Goal: Task Accomplishment & Management: Manage account settings

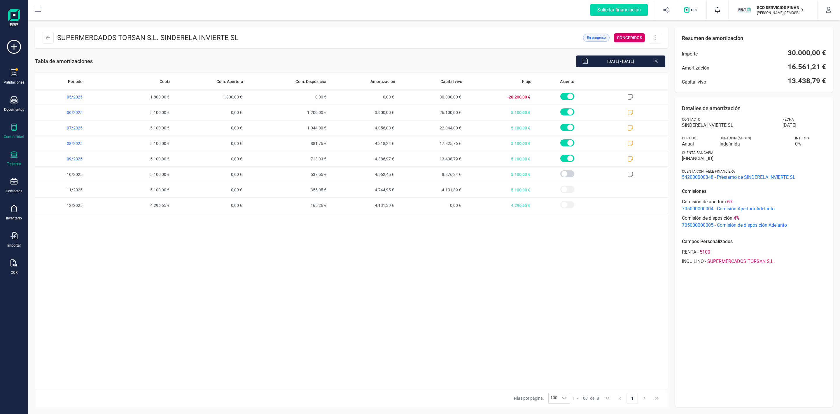
click at [15, 156] on icon at bounding box center [14, 154] width 7 height 7
drag, startPoint x: 318, startPoint y: 322, endPoint x: 315, endPoint y: 318, distance: 5.1
click at [315, 318] on div "Periodo Cuota Com. Apertura Com. Disposición Amortización Capital vivo Flujo As…" at bounding box center [351, 231] width 633 height 316
drag, startPoint x: 59, startPoint y: 39, endPoint x: 65, endPoint y: 36, distance: 6.7
click at [65, 36] on p "SUPERMERCADOS TORSAN S.L. - [GEOGRAPHIC_DATA] INVIERTE SL" at bounding box center [147, 37] width 181 height 9
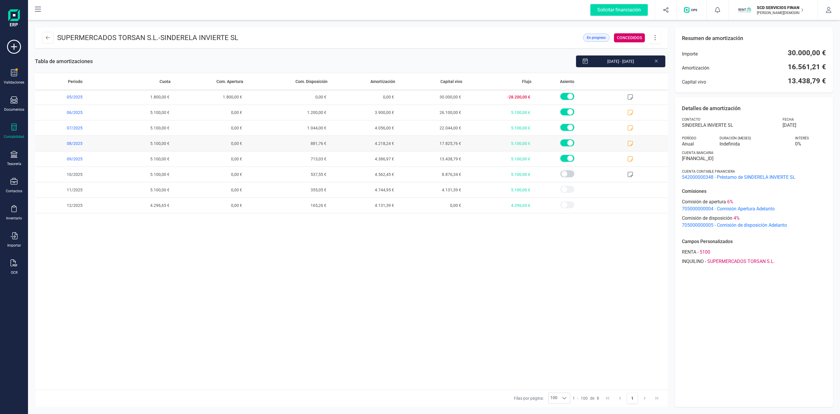
drag, startPoint x: 224, startPoint y: 263, endPoint x: 109, endPoint y: 148, distance: 163.0
click at [225, 263] on div "Periodo Cuota Com. Apertura Com. Disposición Amortización Capital vivo Flujo As…" at bounding box center [351, 231] width 633 height 316
click at [11, 155] on icon at bounding box center [14, 154] width 7 height 7
click at [50, 100] on span "Cuentas bancarias" at bounding box center [71, 99] width 51 height 7
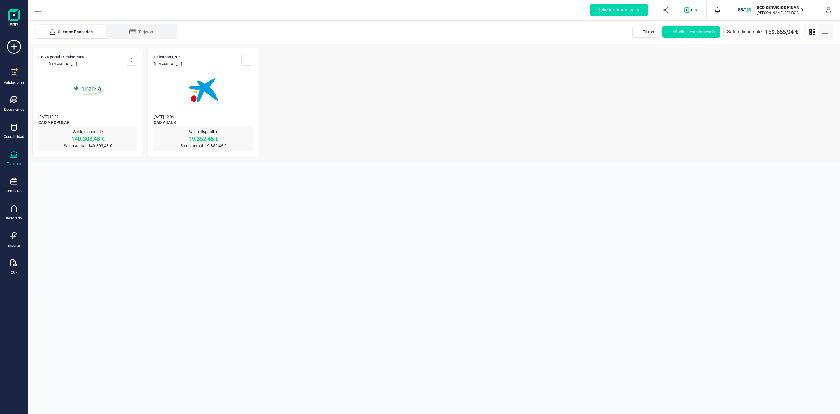
click at [67, 105] on img at bounding box center [88, 90] width 49 height 49
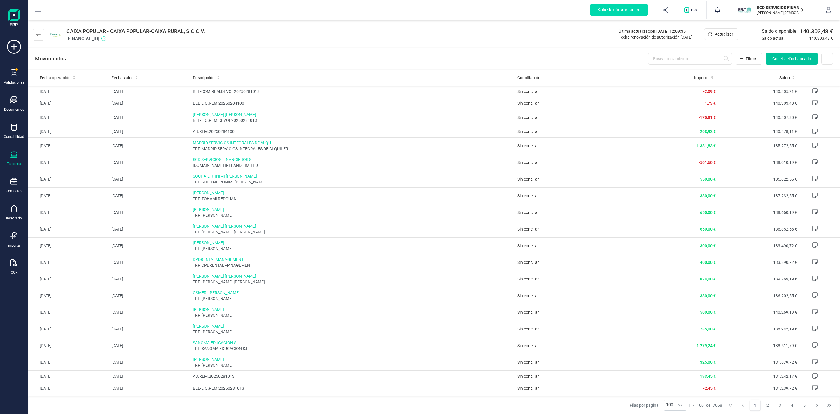
click at [786, 60] on span "Conciliación bancaria" at bounding box center [792, 59] width 39 height 6
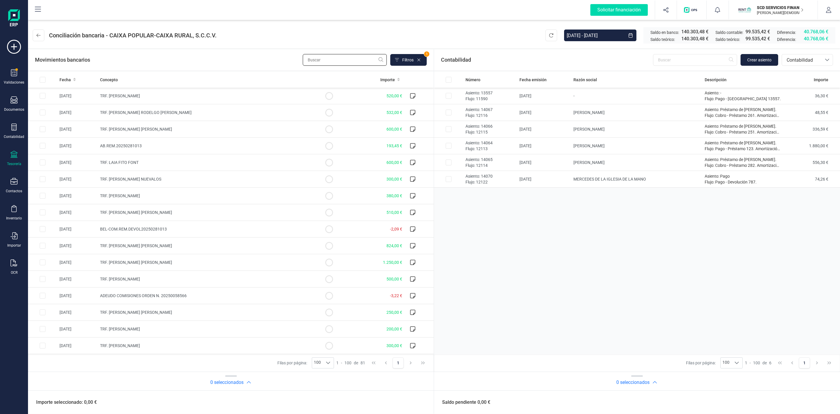
click at [313, 59] on input "text" at bounding box center [345, 60] width 84 height 12
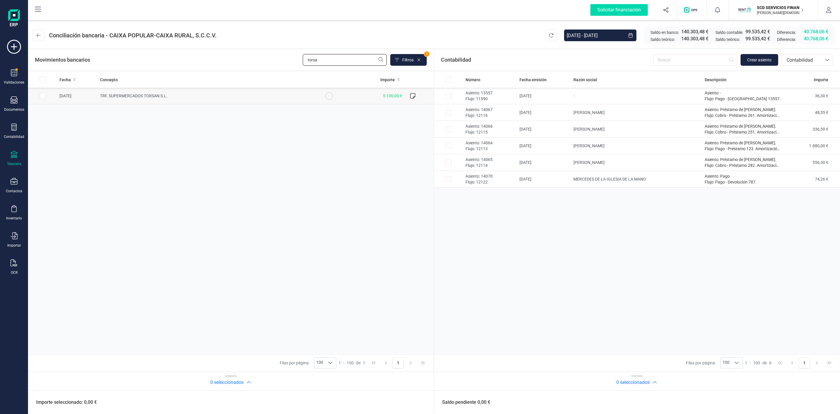
type input "torsa"
click at [42, 97] on input "Row Selected 7b7806c9-c5c8-42f5-a134-b15ba1828bbf" at bounding box center [43, 96] width 6 height 6
checkbox input "true"
click at [701, 60] on input "text" at bounding box center [695, 60] width 84 height 12
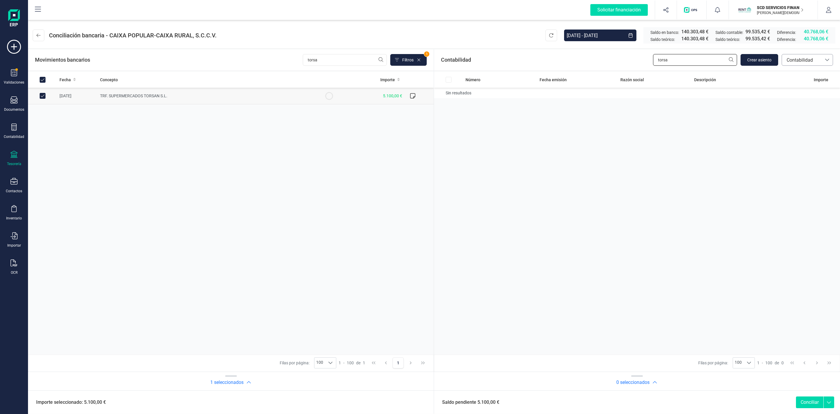
type input "torsa"
click at [811, 65] on span "Contabilidad" at bounding box center [802, 59] width 40 height 11
click at [799, 121] on span "Préstamos" at bounding box center [798, 122] width 22 height 7
click at [449, 93] on input "Row Selected 312a8c70-9176-4cc0-93e7-8e94b76fa16b" at bounding box center [449, 93] width 6 height 6
checkbox input "true"
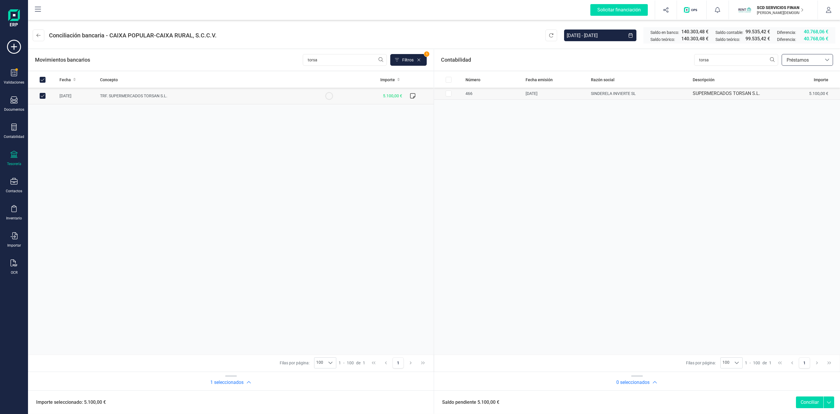
checkbox input "true"
click at [809, 407] on button "Conciliar" at bounding box center [809, 402] width 27 height 12
checkbox input "false"
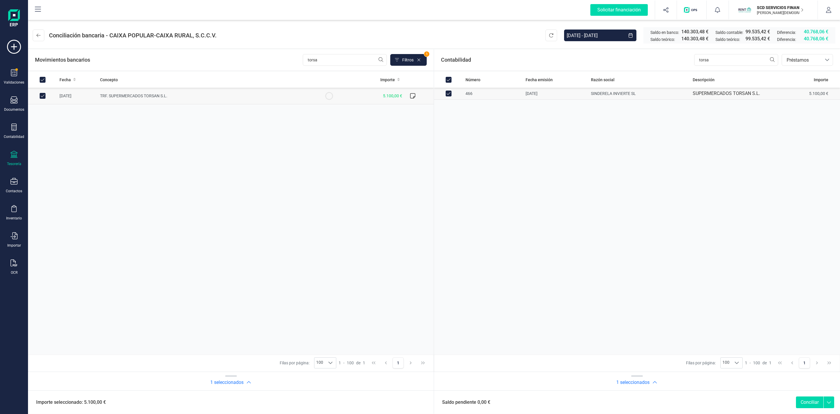
checkbox input "false"
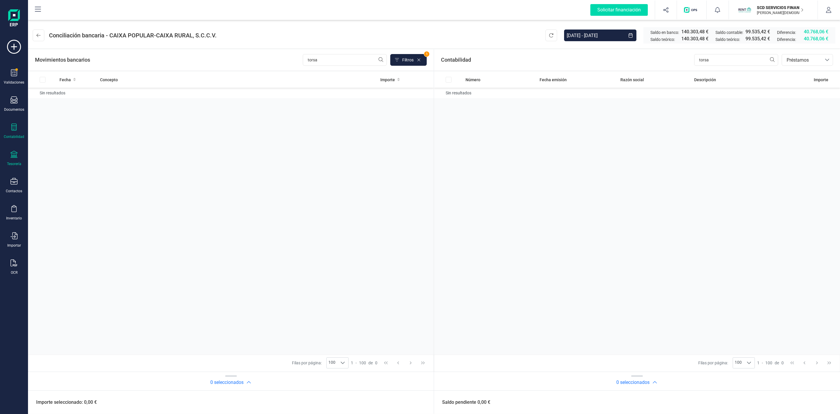
click at [13, 131] on div at bounding box center [14, 127] width 7 height 8
click at [69, 146] on span "Préstamos" at bounding box center [63, 149] width 35 height 7
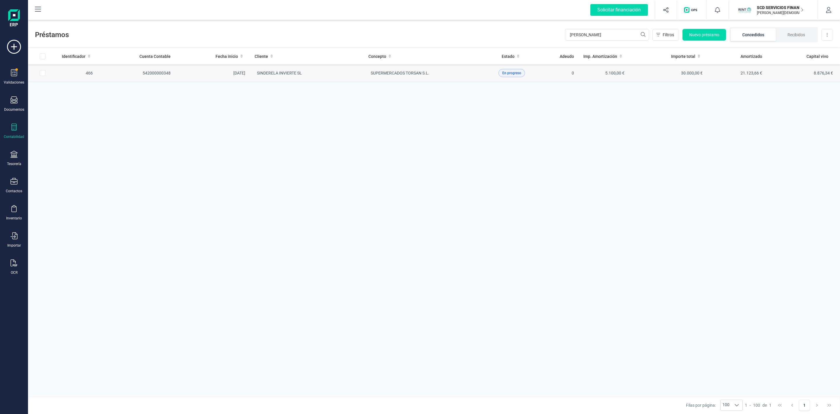
click at [337, 74] on td "SINDERELA INVIERTE SL" at bounding box center [307, 73] width 114 height 18
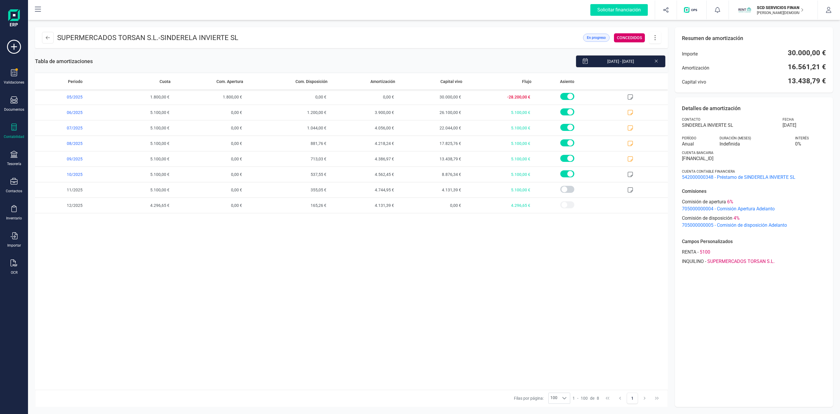
click at [654, 39] on icon at bounding box center [655, 37] width 11 height 6
click at [671, 48] on div "Editar préstamo Amortización anticipada Descargar en PDF Eliminar préstamo" at bounding box center [685, 73] width 70 height 56
click at [670, 54] on span "Editar préstamo" at bounding box center [688, 55] width 54 height 5
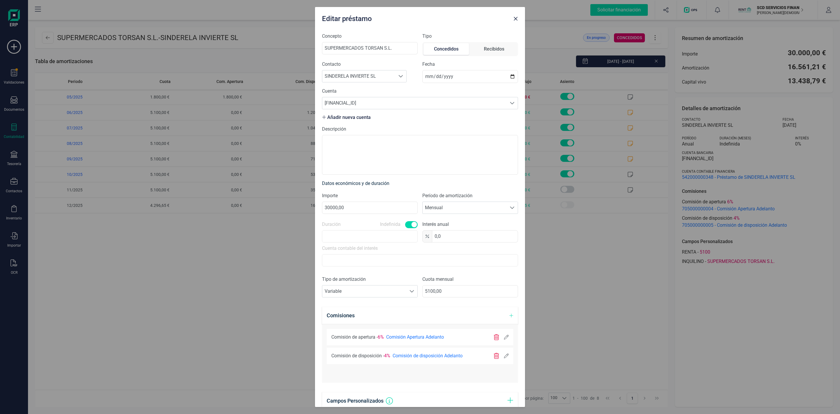
click at [504, 356] on icon at bounding box center [506, 355] width 5 height 5
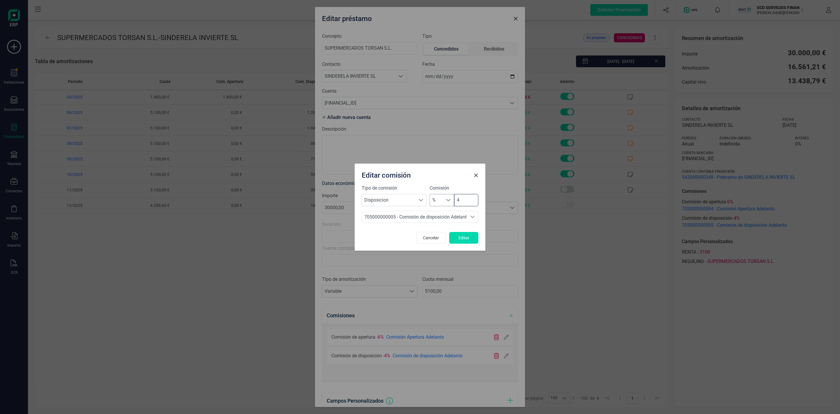
drag, startPoint x: 468, startPoint y: 197, endPoint x: 443, endPoint y: 199, distance: 24.3
click at [443, 200] on div "% % 4" at bounding box center [454, 200] width 49 height 12
type input "0"
click at [470, 240] on span "Editar" at bounding box center [464, 238] width 16 height 6
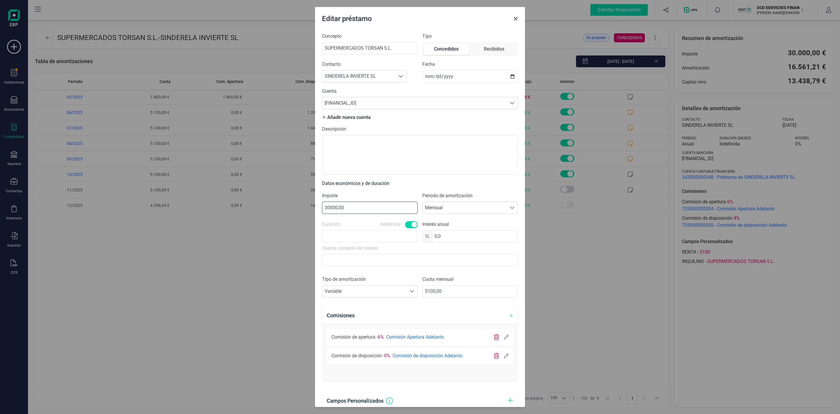
click at [329, 207] on input "30000,00" at bounding box center [370, 207] width 96 height 12
drag, startPoint x: 347, startPoint y: 210, endPoint x: 305, endPoint y: 210, distance: 42.0
click at [307, 210] on div "Editar préstamo Concepto SUPERMERCADOS TORSAN S.L. Tipo Concedidos Recibidos Co…" at bounding box center [420, 207] width 840 height 414
type input "1,00"
type input "45000,00"
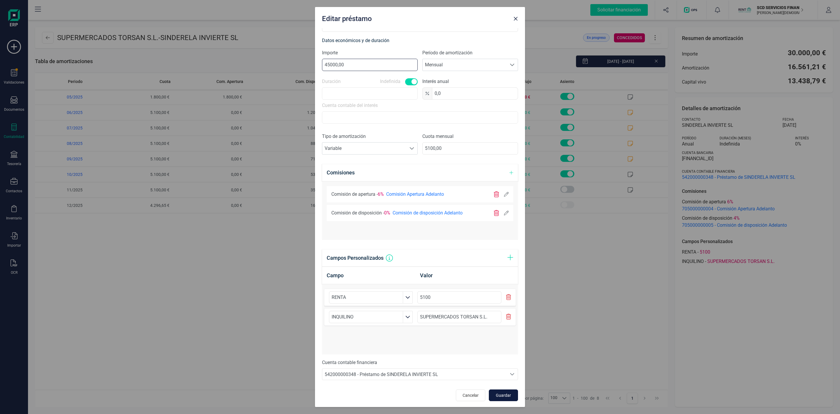
scroll to position [145, 0]
click at [496, 395] on span "Guardar" at bounding box center [504, 394] width 16 height 6
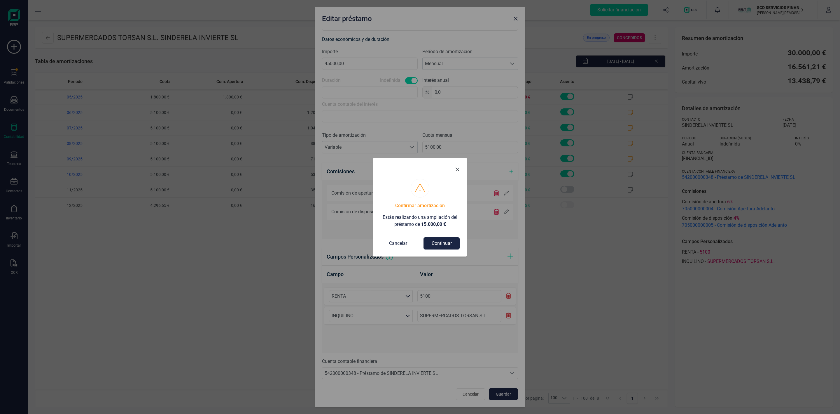
scroll to position [0, 0]
drag, startPoint x: 457, startPoint y: 226, endPoint x: 379, endPoint y: 214, distance: 79.7
click at [379, 214] on div "Confirmar amortización Estás realizando una ampliación del préstamo de 15.000,0…" at bounding box center [420, 218] width 93 height 78
copy p "Estás realizando una ampliación del préstamo de 15.000,00 €"
click at [435, 240] on button "Continuar" at bounding box center [442, 243] width 36 height 12
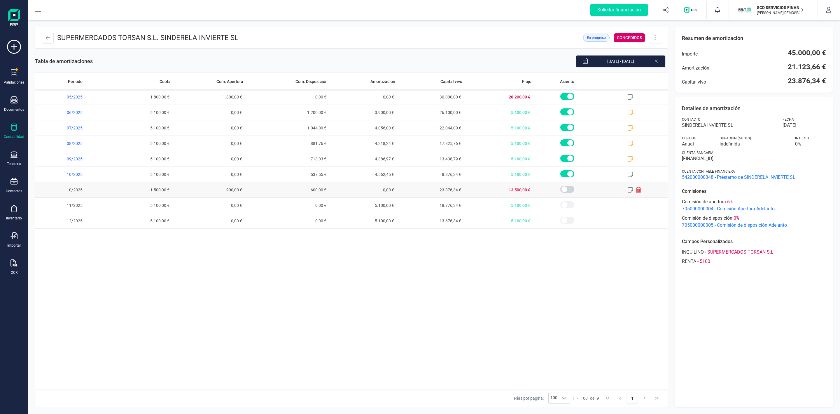
click at [632, 190] on icon at bounding box center [631, 190] width 6 height 6
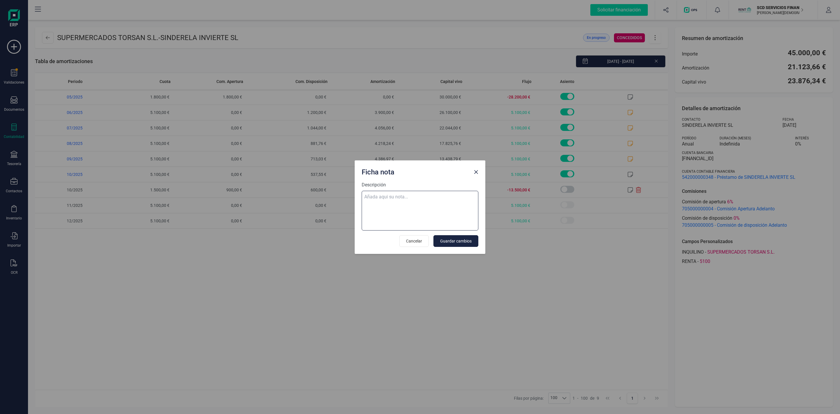
click at [418, 206] on textarea "Descripción" at bounding box center [420, 211] width 117 height 40
paste textarea "Estás realizando una ampliación del préstamo de 15.000,00 €"
type textarea "Estás realizando una ampliación del préstamo de 15.000,00 €"
click at [456, 242] on span "Guardar cambios" at bounding box center [456, 241] width 32 height 6
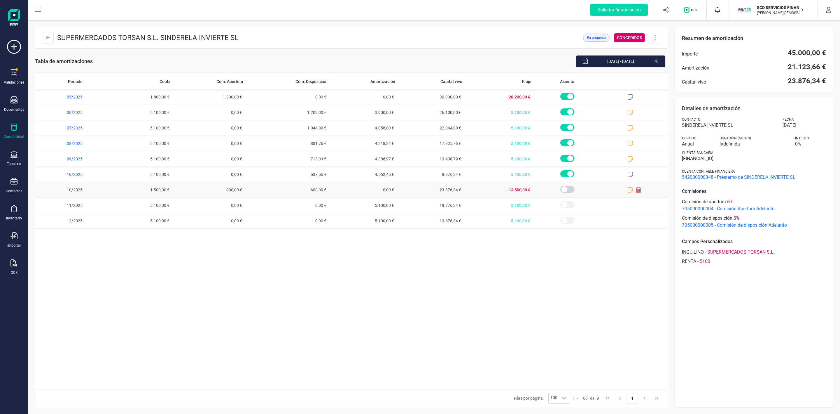
click at [639, 194] on span at bounding box center [634, 189] width 67 height 15
click at [640, 191] on icon at bounding box center [639, 190] width 6 height 6
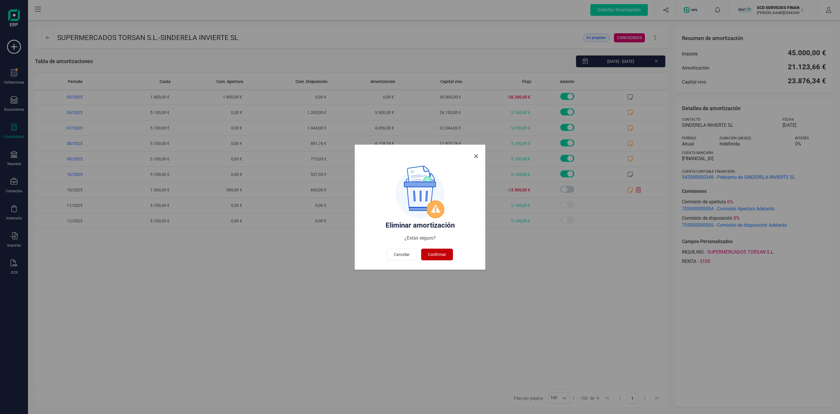
click at [444, 254] on span "Confirmar" at bounding box center [437, 254] width 18 height 6
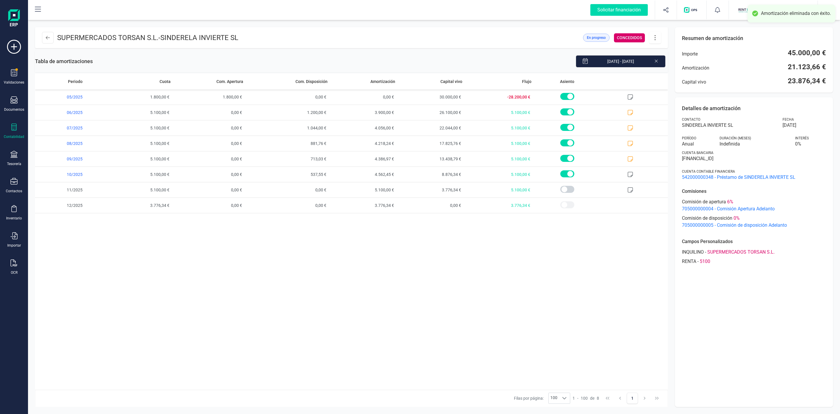
click at [654, 40] on icon at bounding box center [655, 37] width 11 height 6
click at [672, 55] on span "Editar préstamo" at bounding box center [688, 55] width 54 height 5
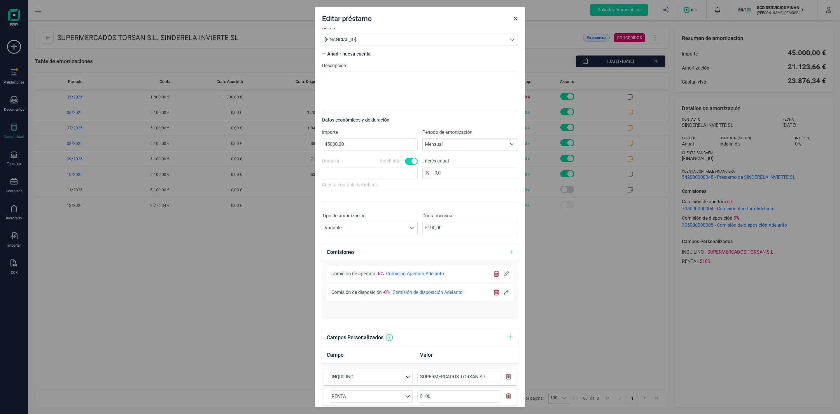
scroll to position [145, 0]
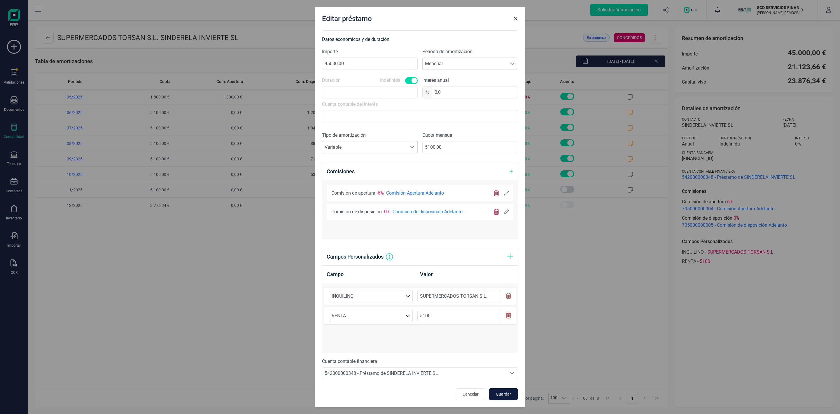
click at [498, 393] on span "Guardar" at bounding box center [504, 394] width 16 height 6
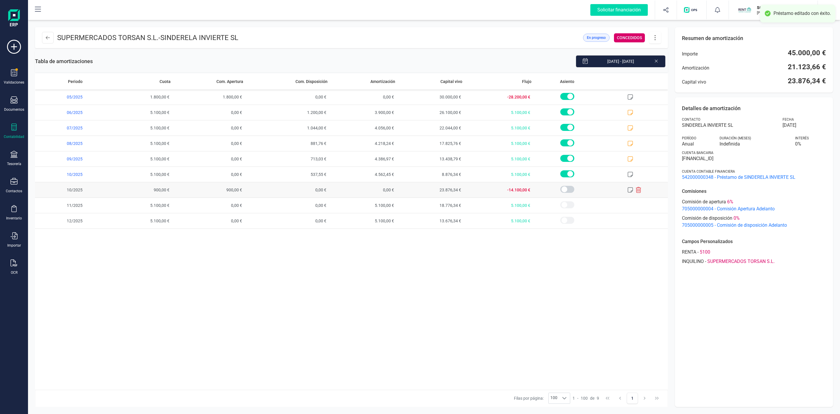
click at [629, 190] on icon at bounding box center [631, 190] width 6 height 6
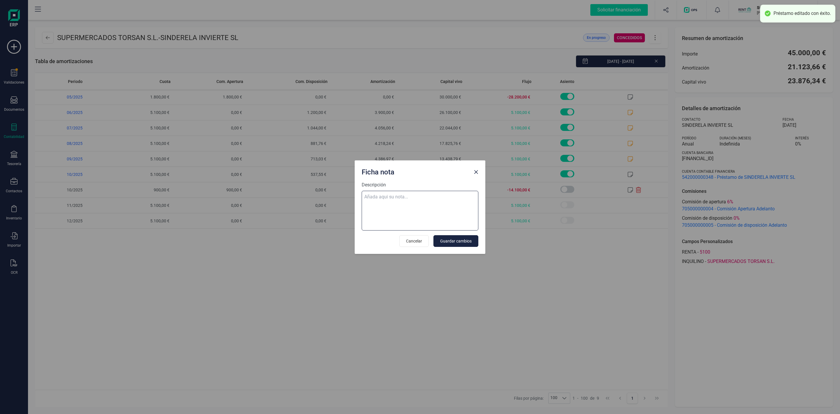
click at [468, 207] on textarea "Descripción" at bounding box center [420, 211] width 117 height 40
paste textarea "Estás realizando una ampliación del préstamo de 15.000,00 €"
type textarea "Estás realizando una ampliación del préstamo de 15.000,00 €"
click at [454, 241] on span "Guardar cambios" at bounding box center [456, 241] width 32 height 6
